Goal: Book appointment/travel/reservation

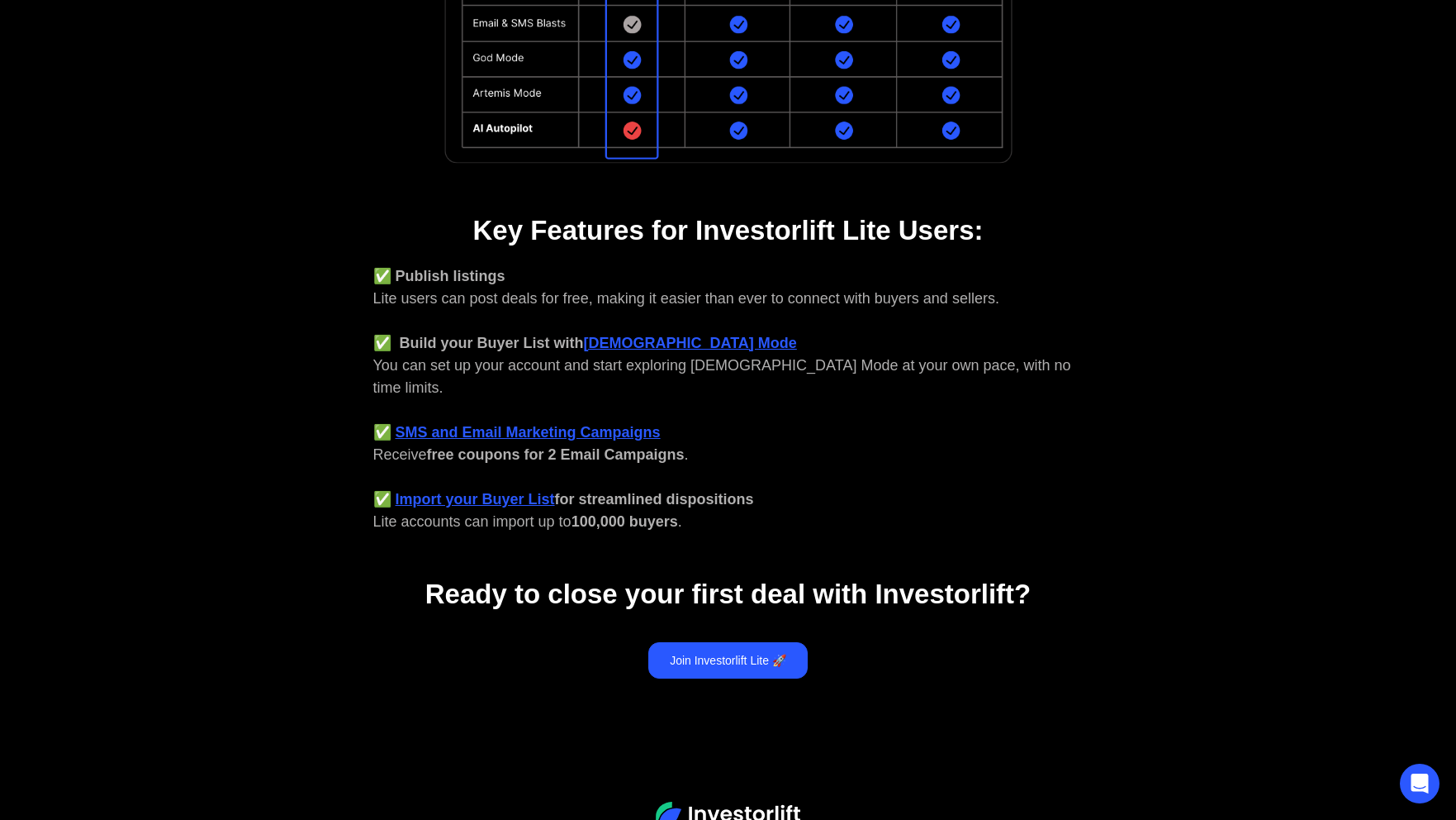
scroll to position [510, 0]
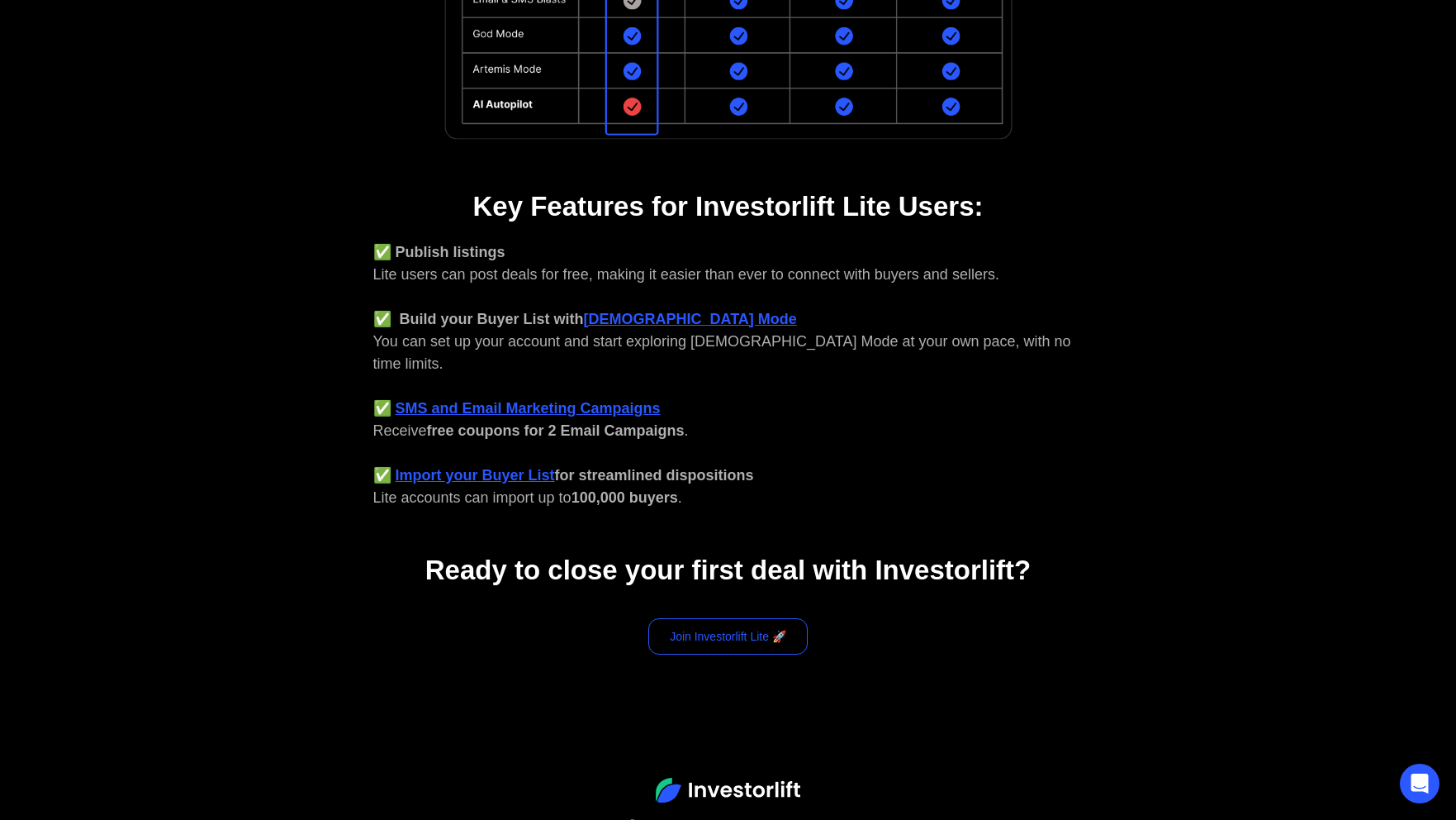
click at [727, 618] on link "Join Investorlift Lite 🚀" at bounding box center [728, 635] width 159 height 36
